Goal: Find specific page/section: Find specific page/section

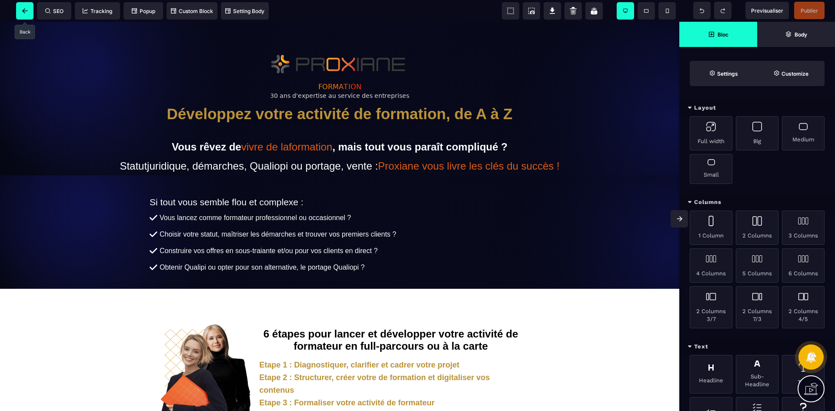
click at [24, 9] on icon at bounding box center [24, 10] width 5 height 5
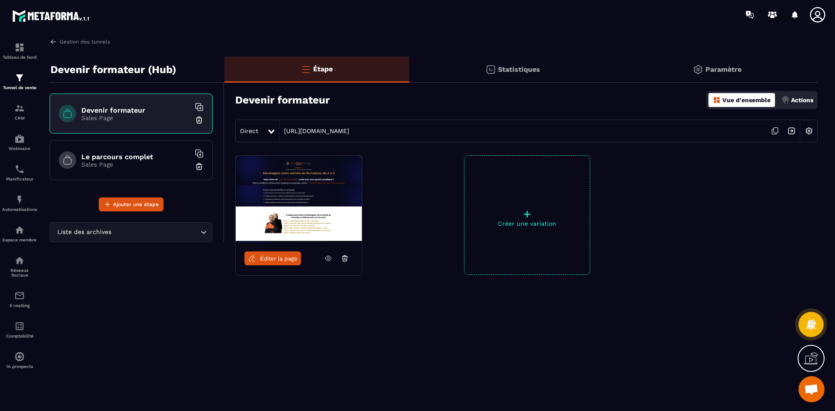
click at [129, 156] on h6 "Le parcours complet" at bounding box center [135, 157] width 109 height 8
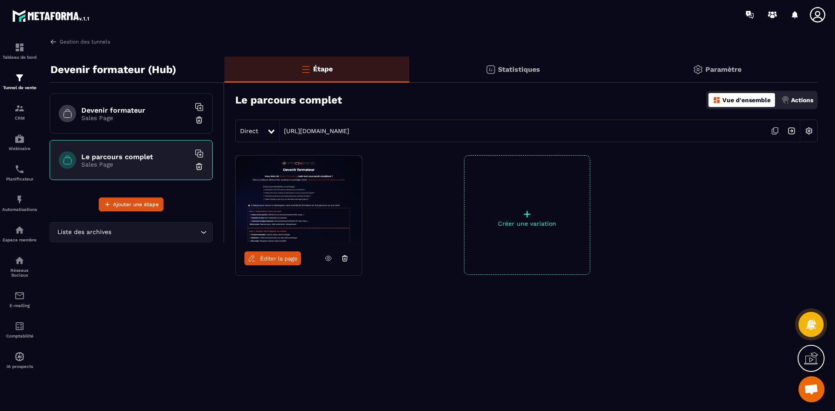
click at [280, 263] on link "Éditer la page" at bounding box center [272, 258] width 57 height 14
